Goal: Task Accomplishment & Management: Manage account settings

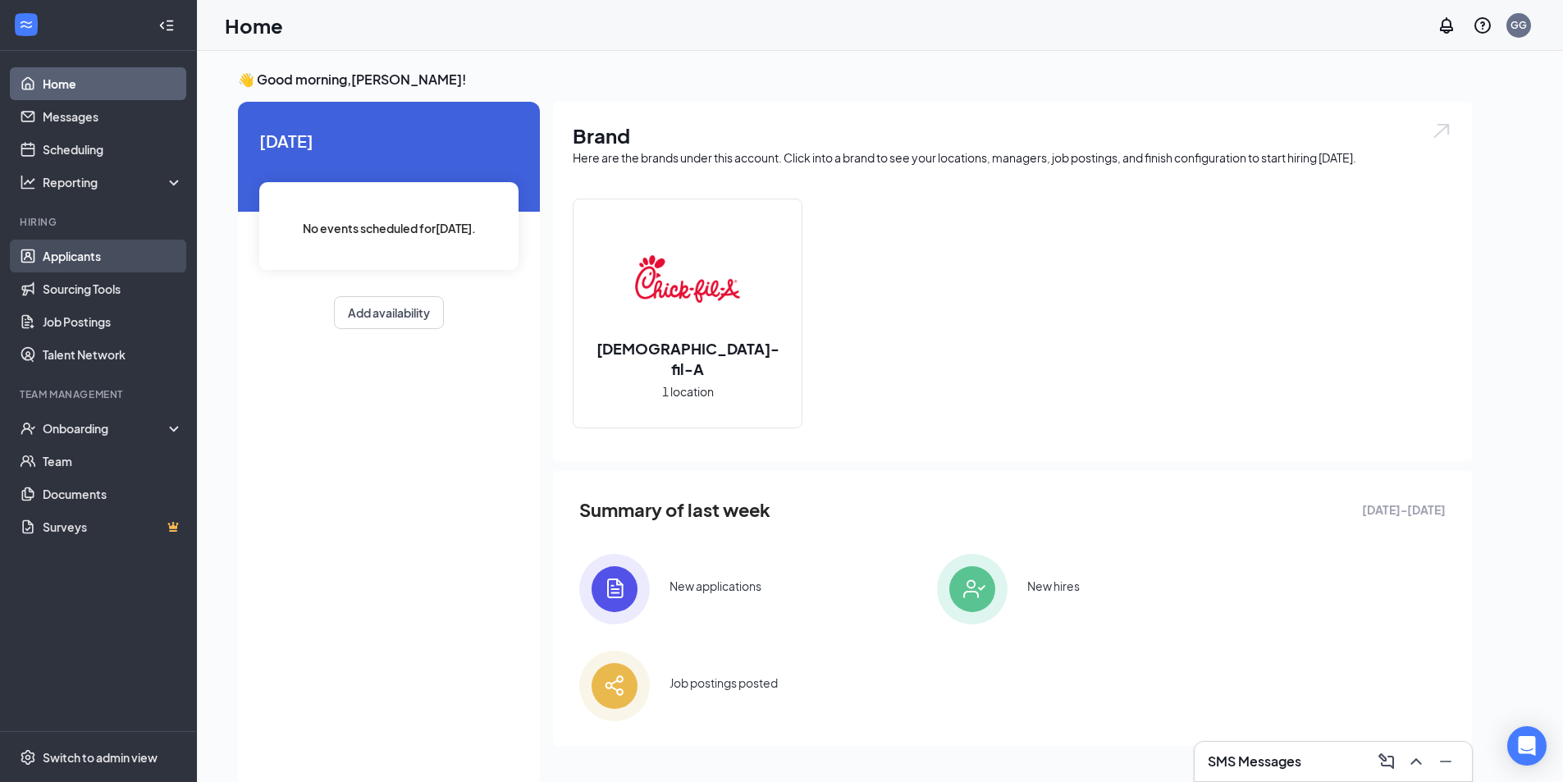
click at [104, 258] on link "Applicants" at bounding box center [113, 256] width 140 height 33
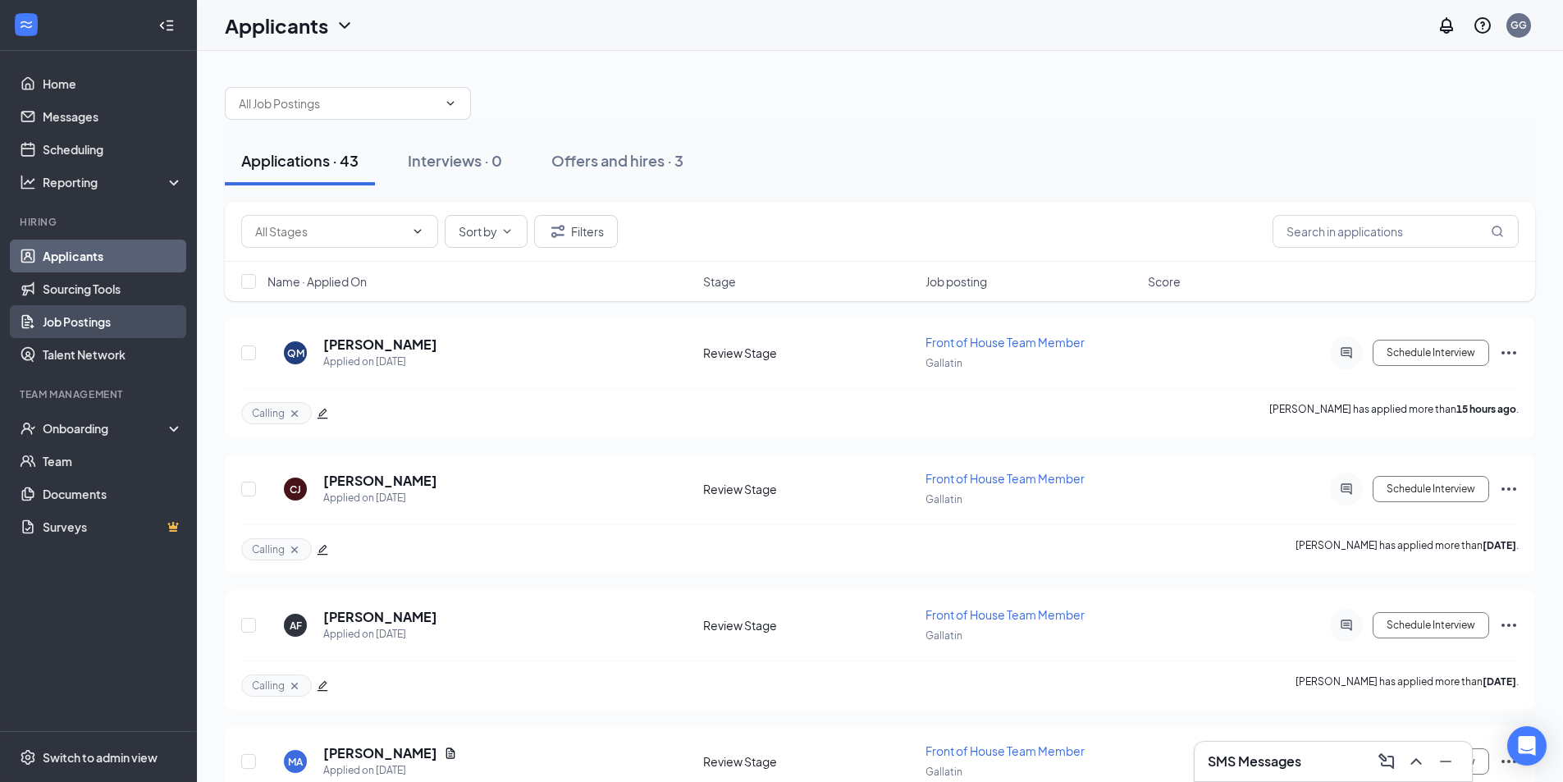
click at [115, 320] on link "Job Postings" at bounding box center [113, 321] width 140 height 33
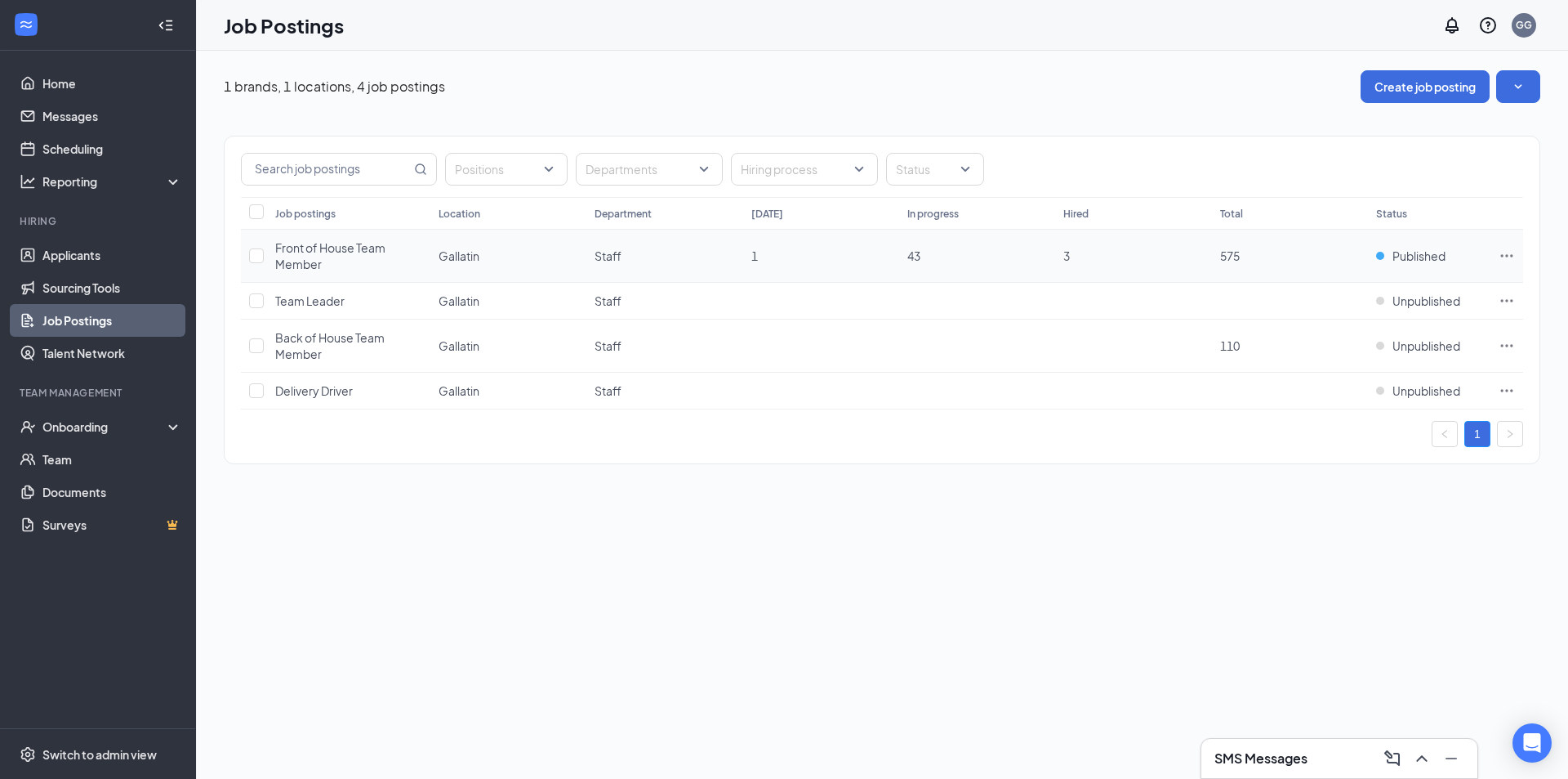
click at [406, 247] on div "Front of House Team Member" at bounding box center [348, 255] width 147 height 33
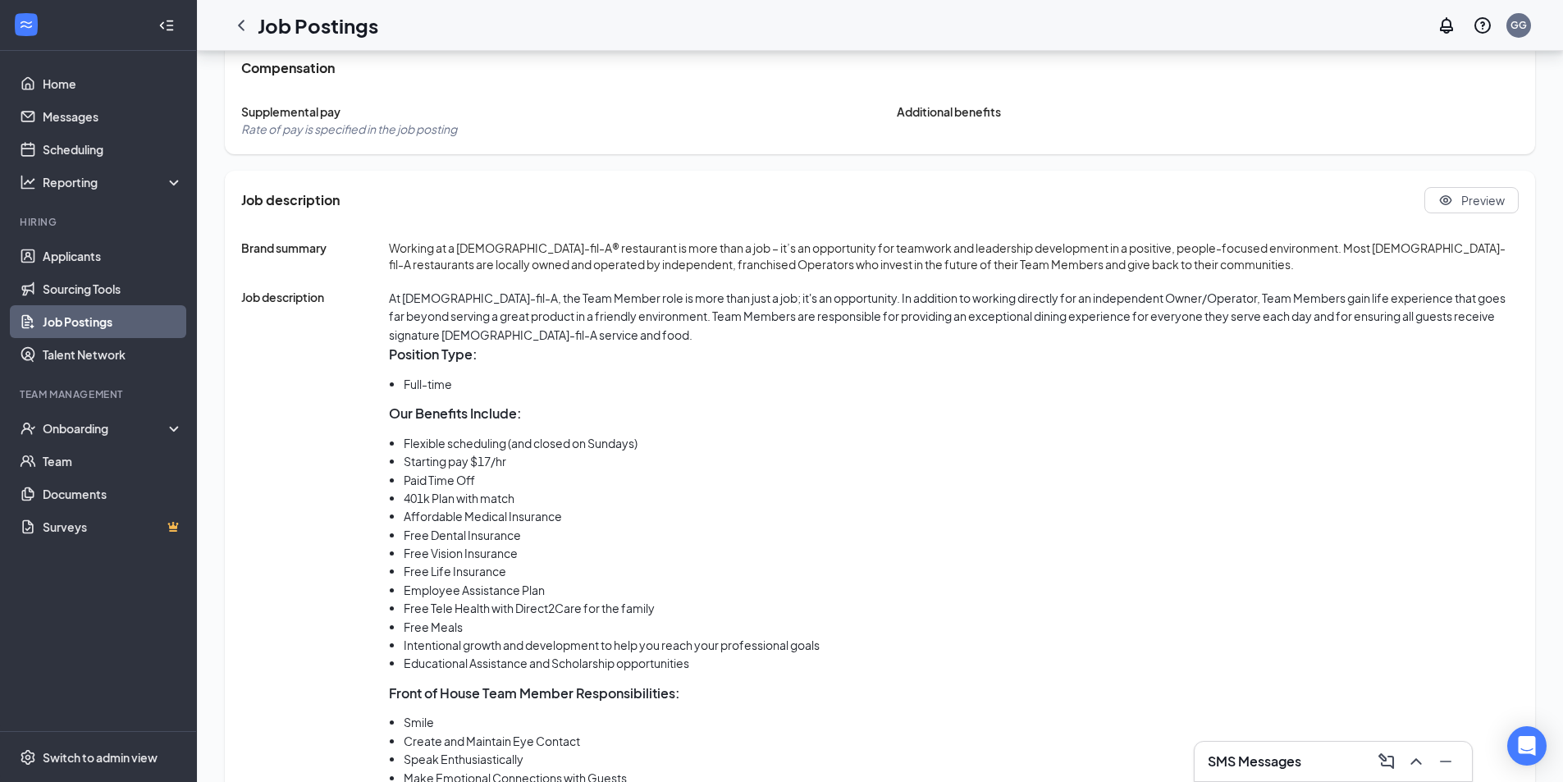
scroll to position [656, 0]
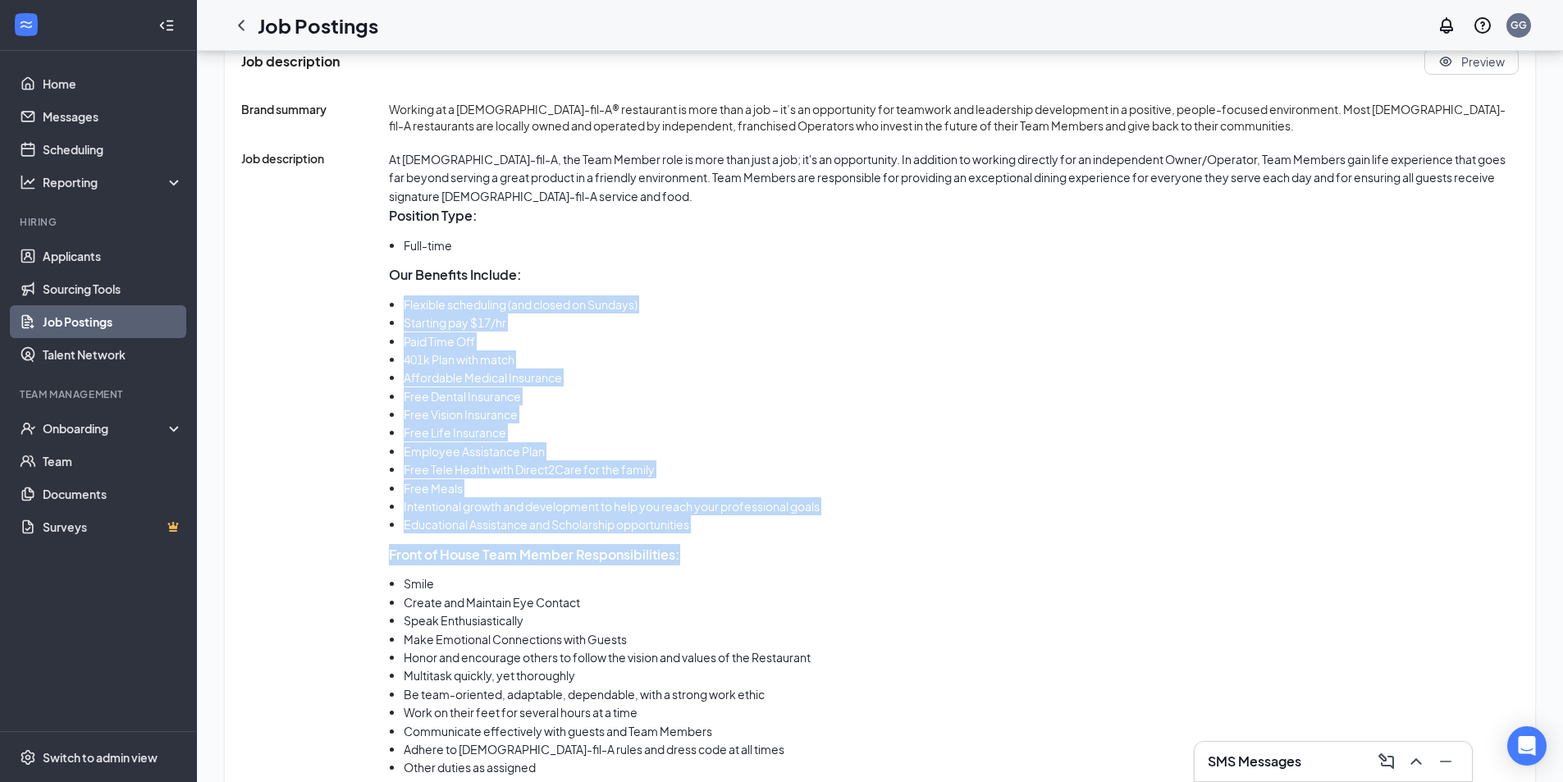
drag, startPoint x: 393, startPoint y: 310, endPoint x: 884, endPoint y: 534, distance: 540.0
click at [884, 534] on div "At [DEMOGRAPHIC_DATA]-fil-A, the Team Member role is more than just a job; it's…" at bounding box center [953, 543] width 1129 height 787
copy div "Flexible scheduling (and closed on Sundays) Starting pay $17/hr Paid Time Off 4…"
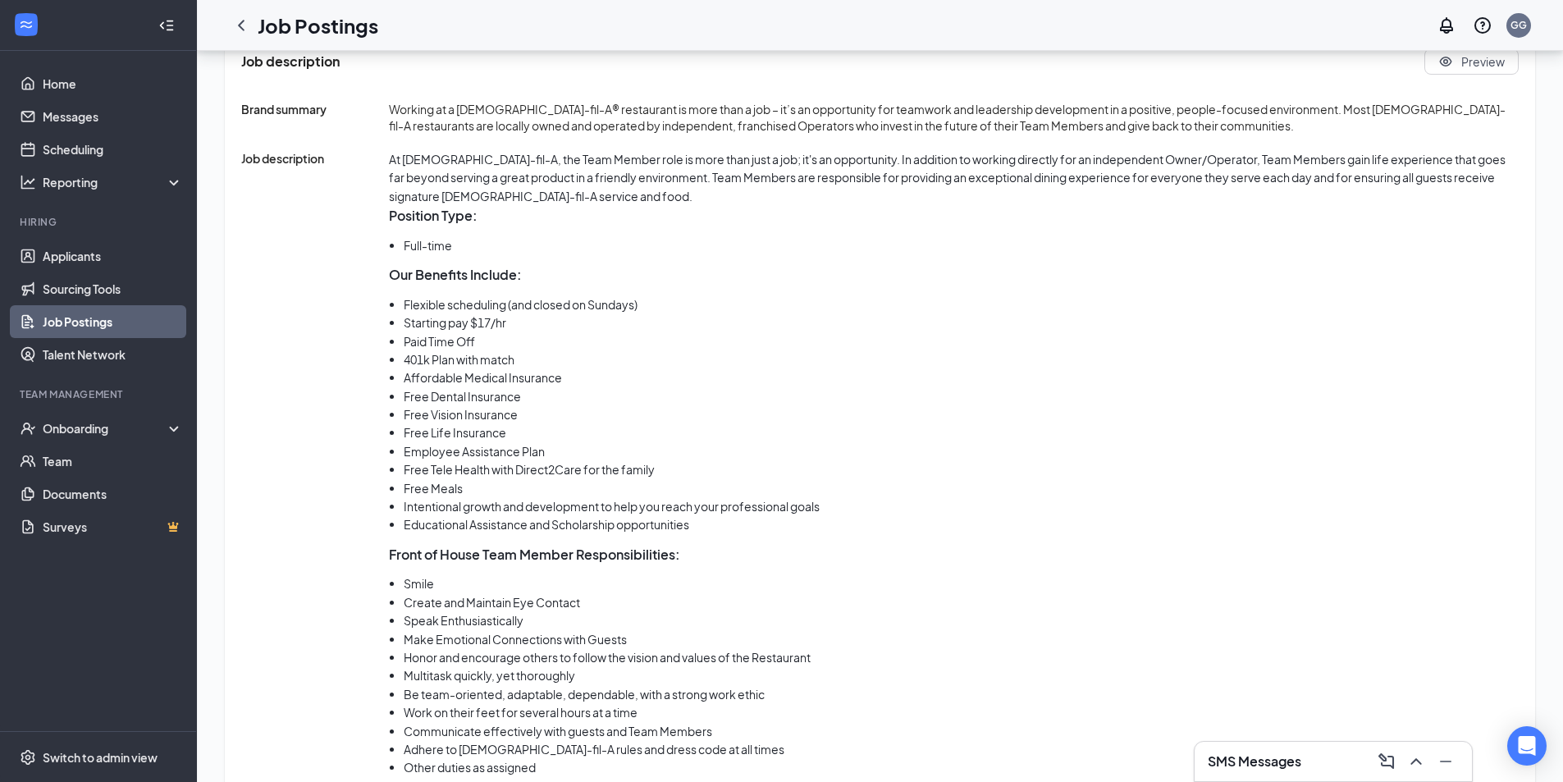
click at [366, 303] on span "Job description" at bounding box center [315, 543] width 148 height 787
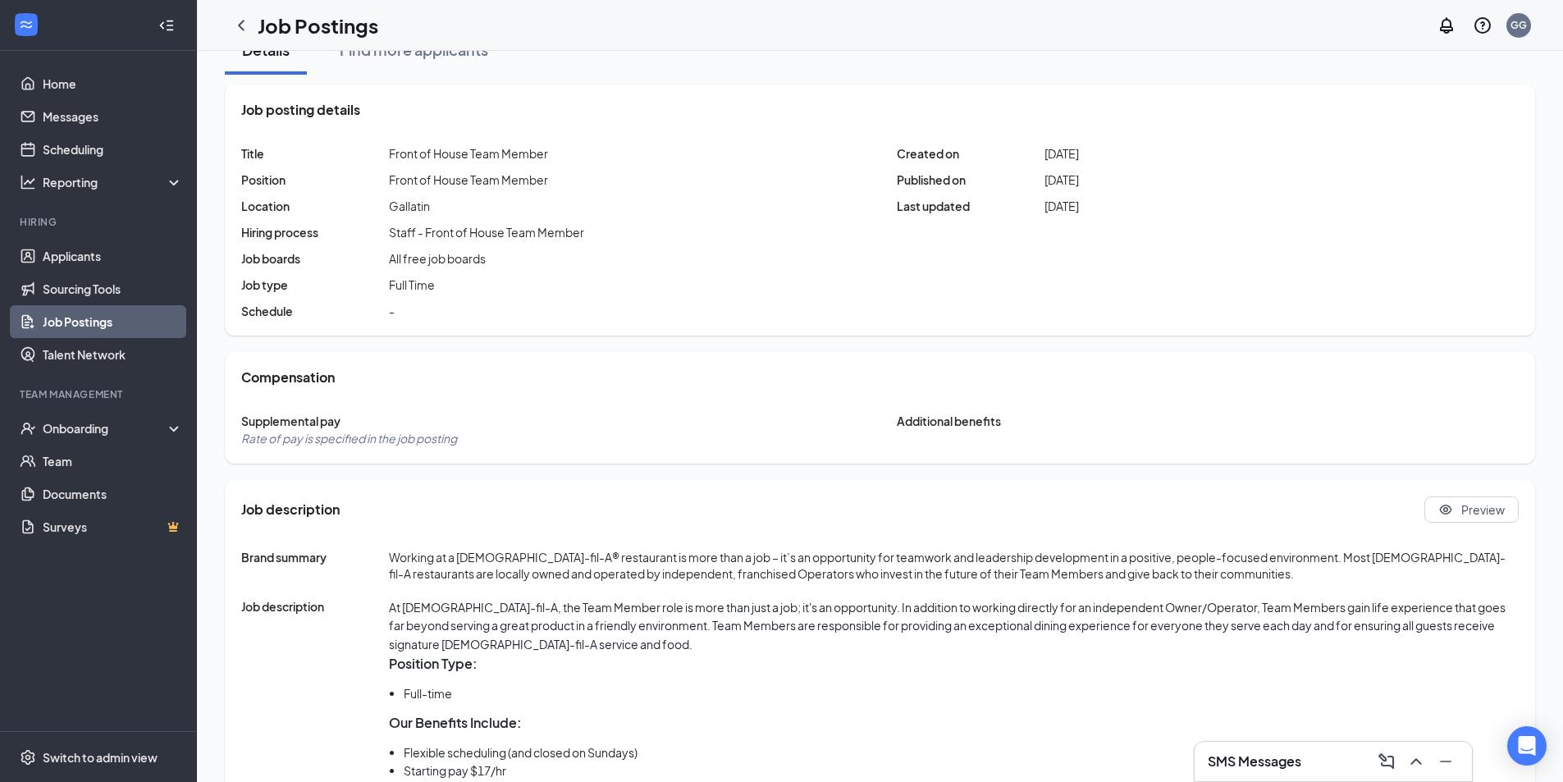
scroll to position [0, 0]
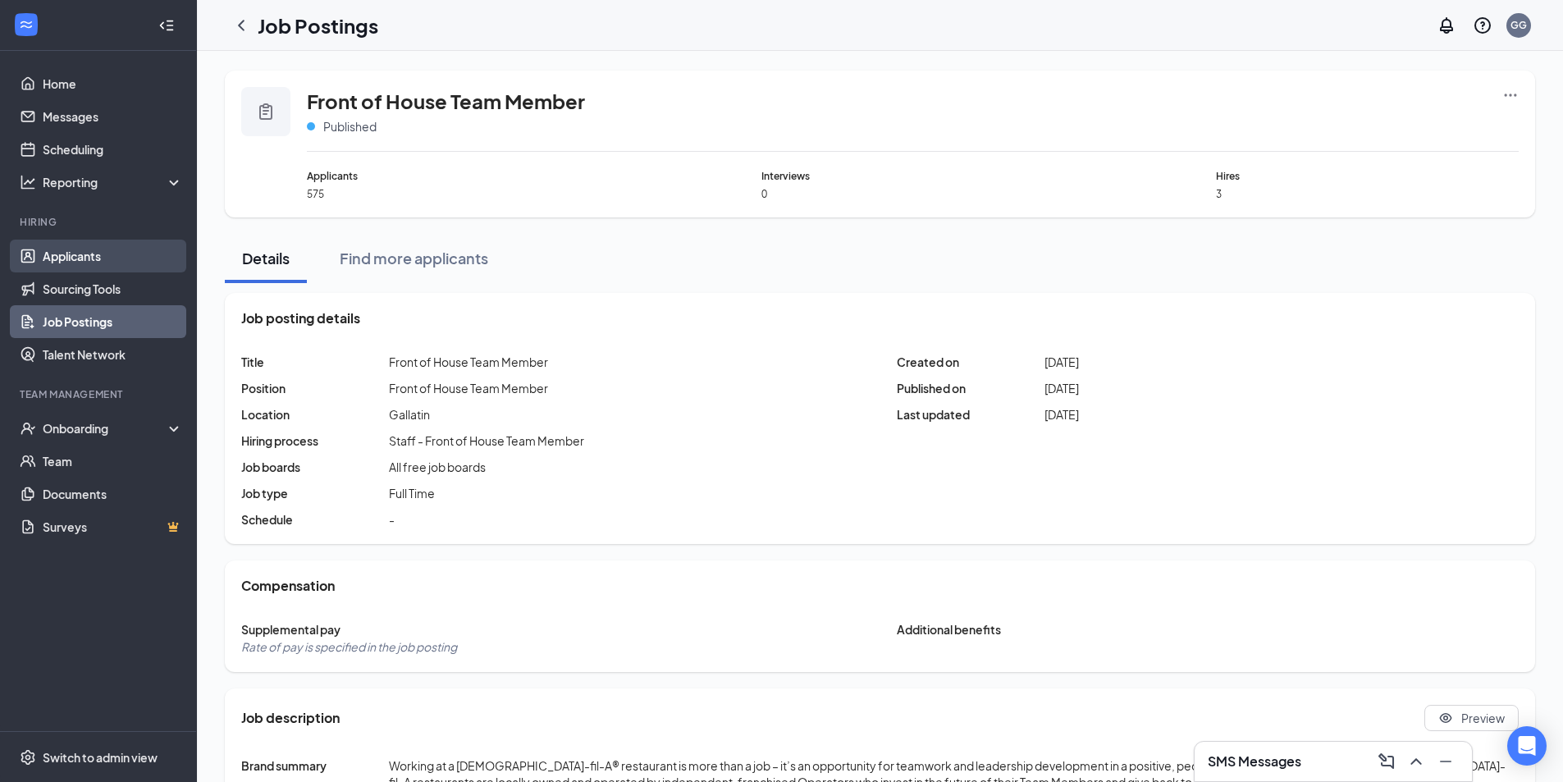
click at [95, 257] on link "Applicants" at bounding box center [113, 256] width 140 height 33
